Goal: Navigation & Orientation: Find specific page/section

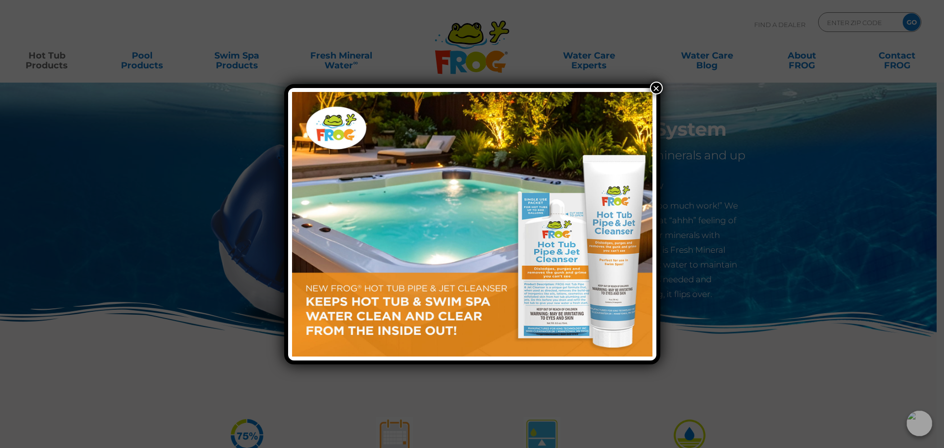
click at [650, 90] on div "×" at bounding box center [472, 224] width 376 height 280
click at [652, 88] on button "×" at bounding box center [656, 88] width 13 height 13
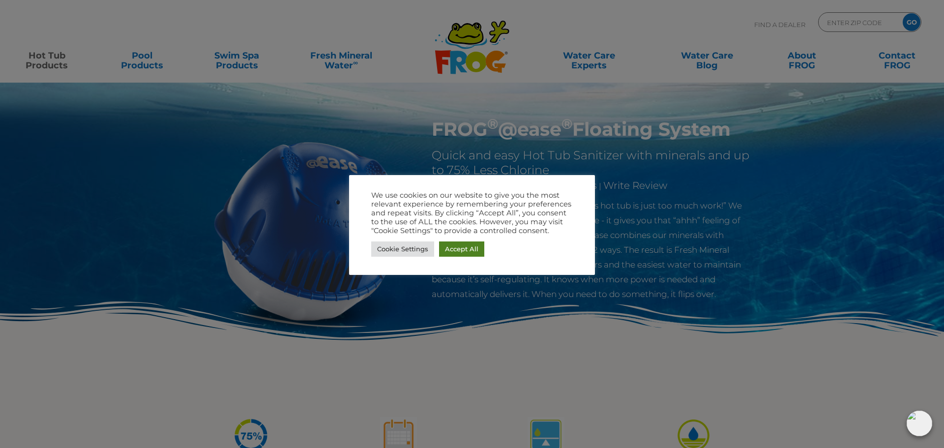
click at [455, 254] on link "Accept All" at bounding box center [461, 249] width 45 height 15
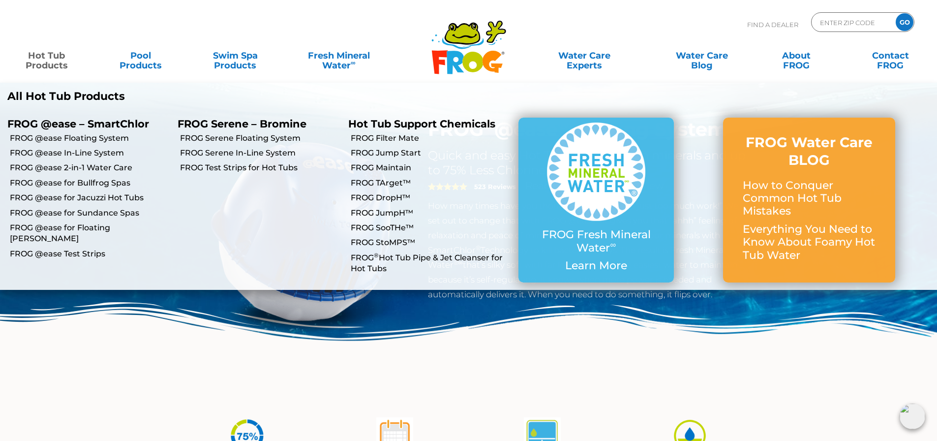
click at [44, 58] on link "Hot Tub Products" at bounding box center [46, 56] width 73 height 20
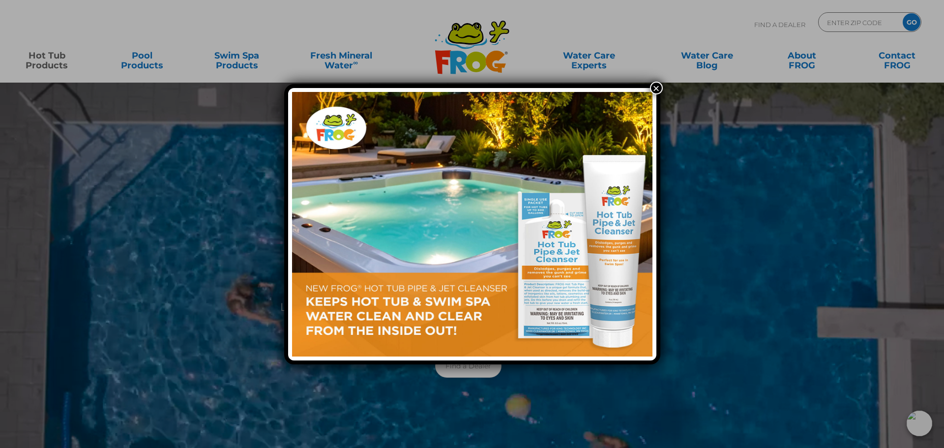
click at [656, 89] on button "×" at bounding box center [656, 88] width 13 height 13
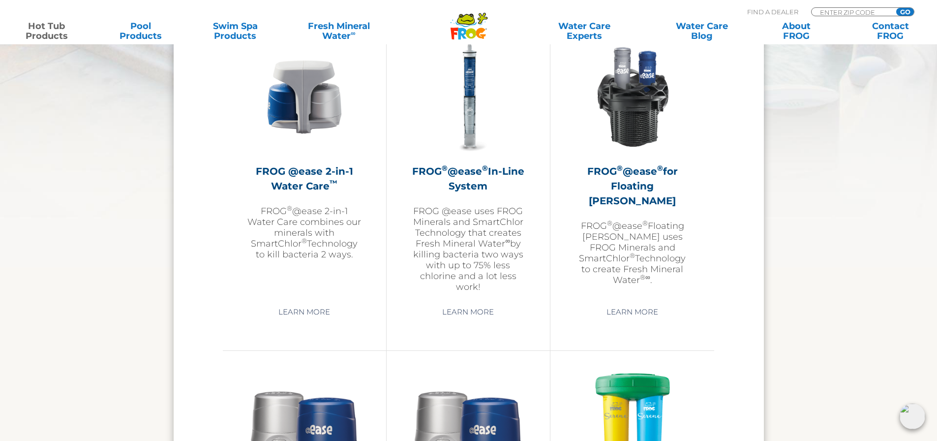
scroll to position [1476, 0]
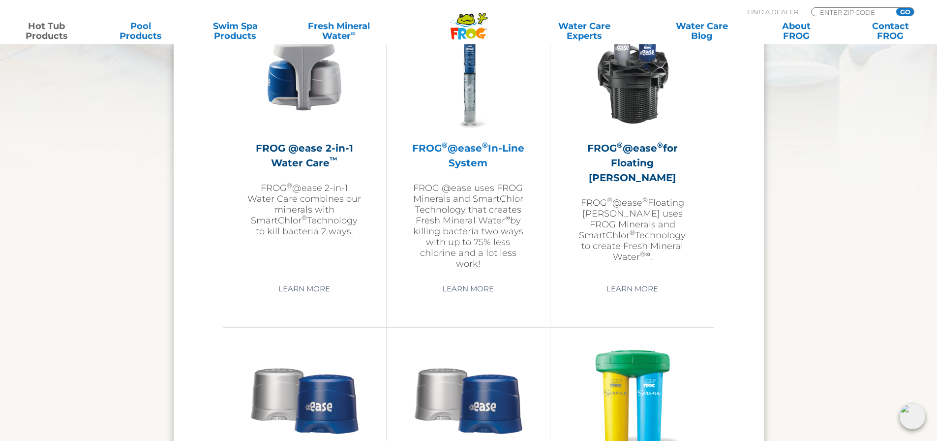
click at [455, 156] on h2 "FROG ® @ease ® In-Line System" at bounding box center [468, 156] width 114 height 30
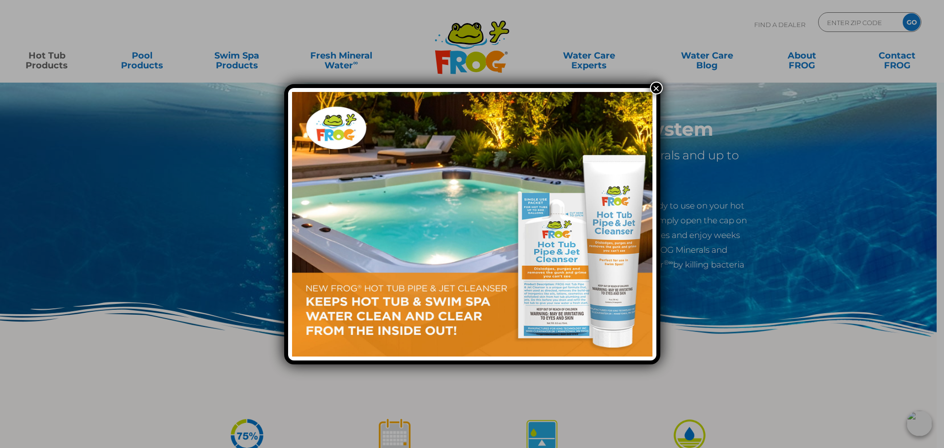
click at [656, 89] on button "×" at bounding box center [656, 88] width 13 height 13
